Goal: Download file/media

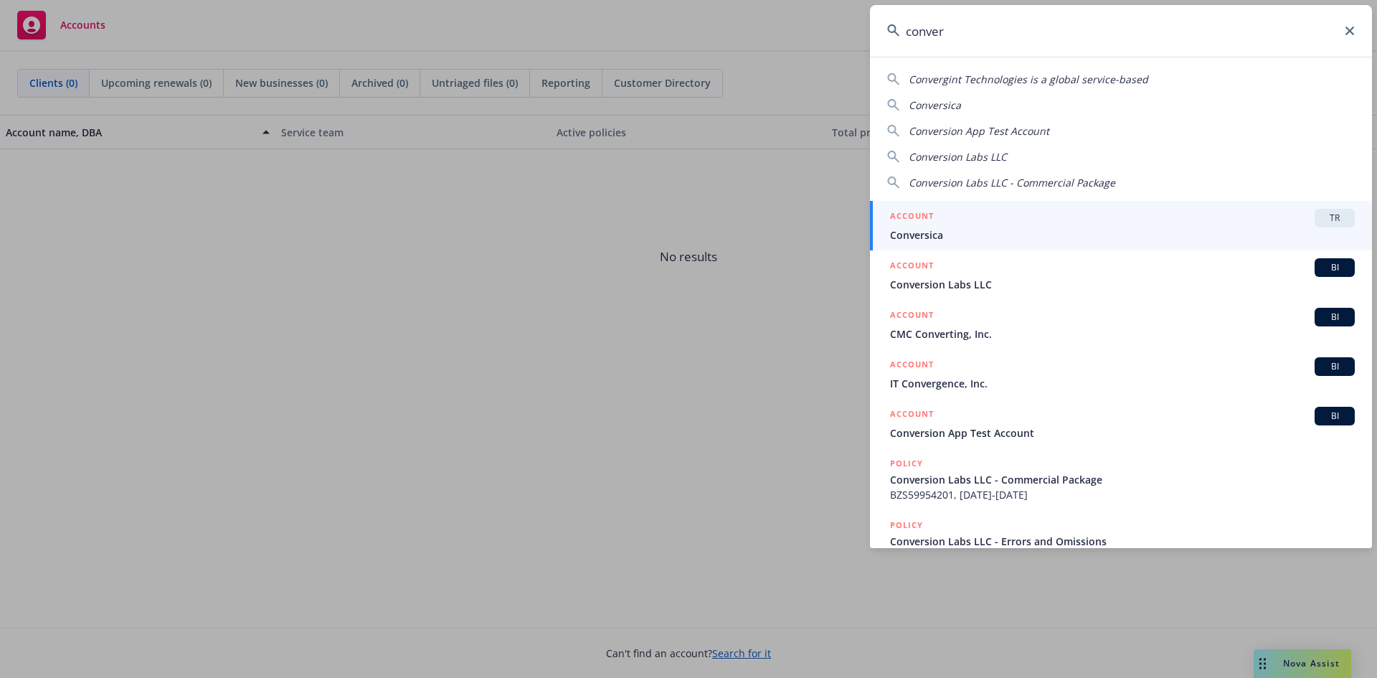
type input "conver"
click at [1321, 220] on span "TR" at bounding box center [1335, 218] width 29 height 13
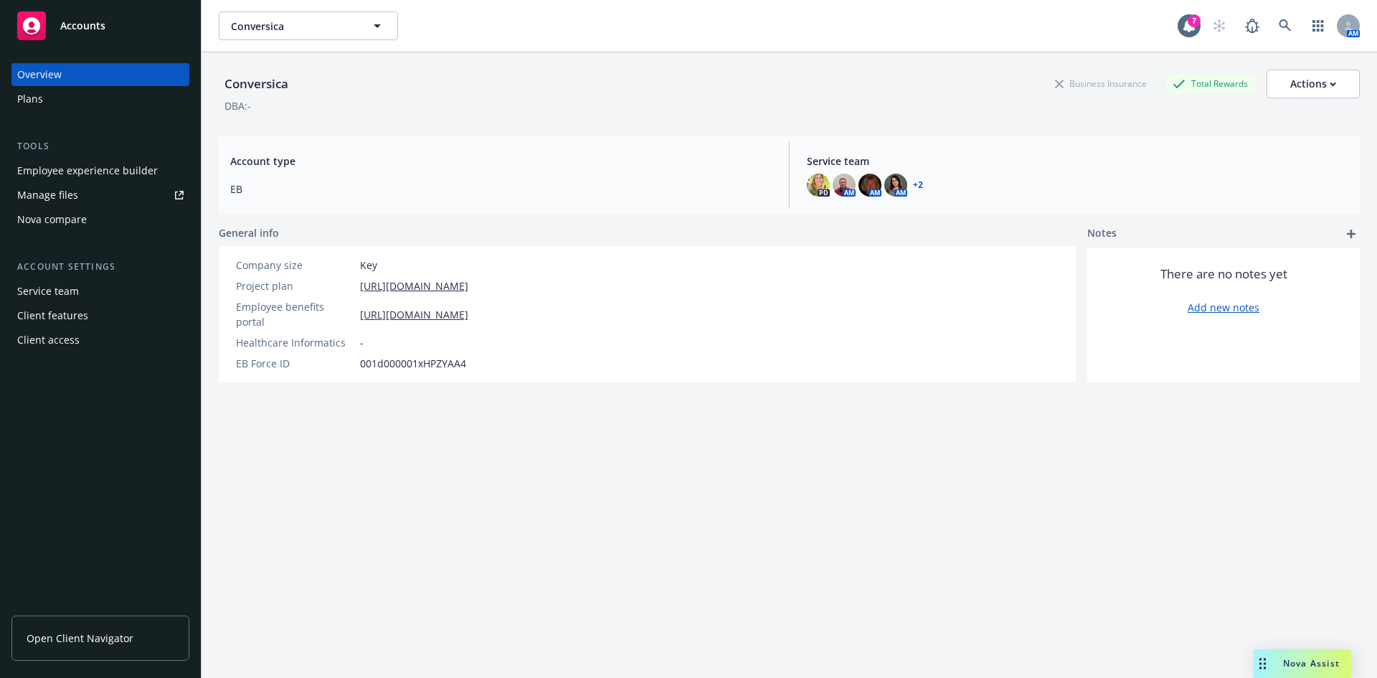
click at [74, 196] on div "Manage files" at bounding box center [47, 195] width 61 height 23
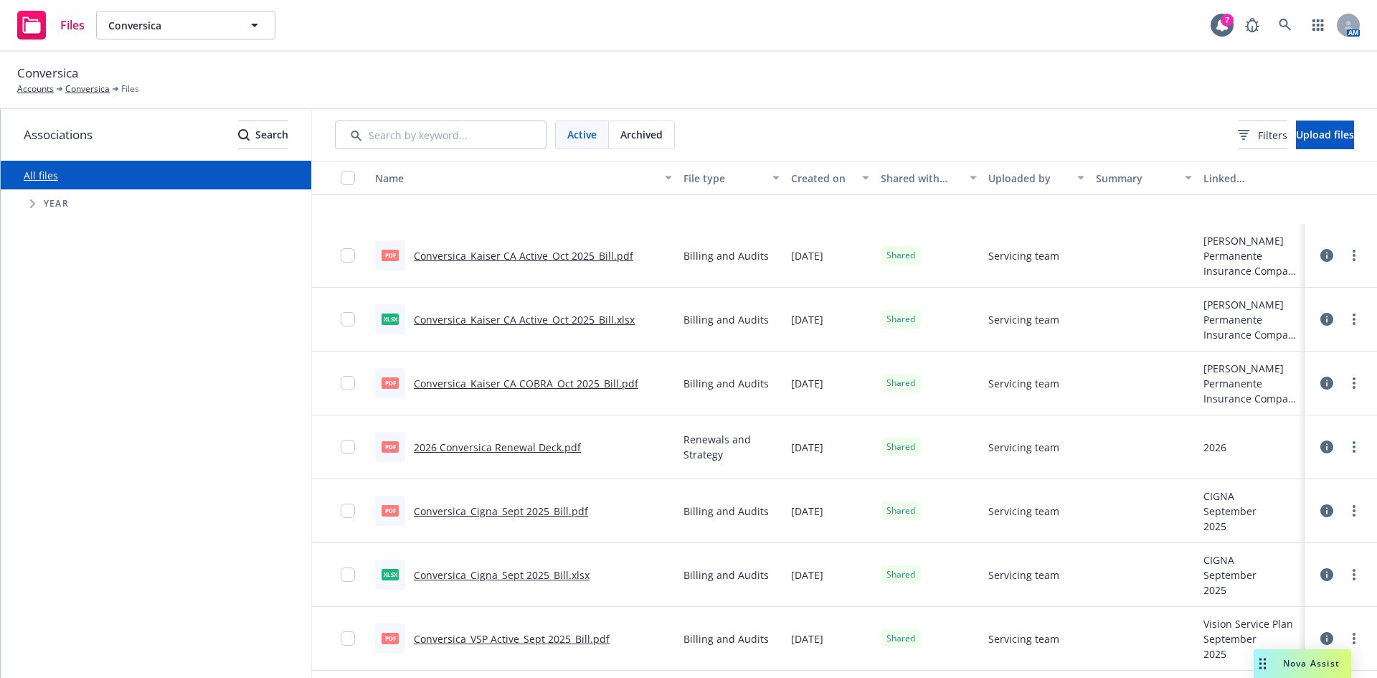
scroll to position [430, 0]
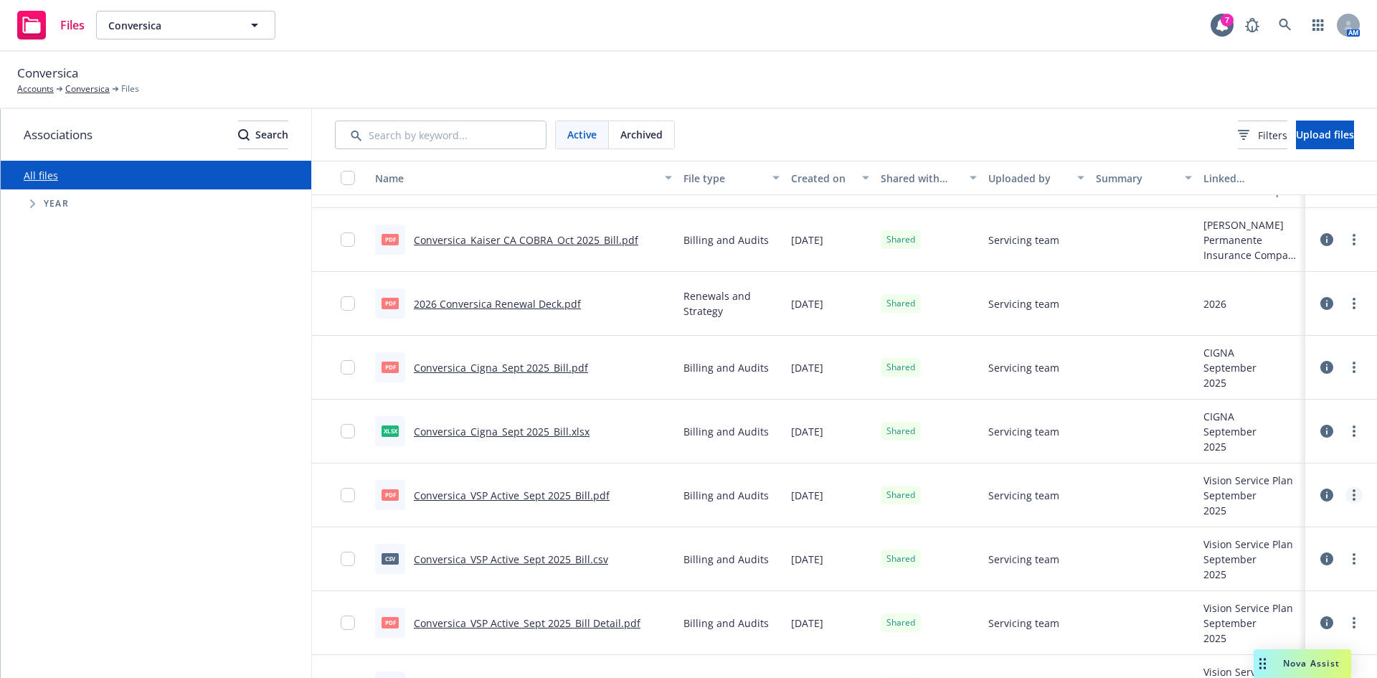
click at [1353, 495] on circle "more" at bounding box center [1354, 495] width 3 height 3
click at [1263, 577] on link "Download" at bounding box center [1280, 581] width 143 height 29
